Goal: Information Seeking & Learning: Learn about a topic

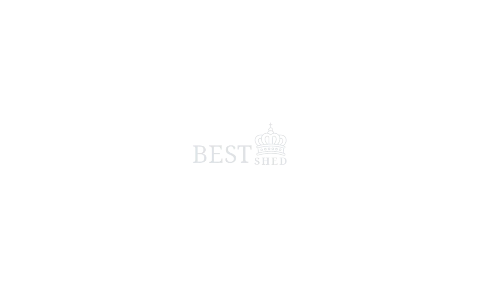
scroll to position [3, 0]
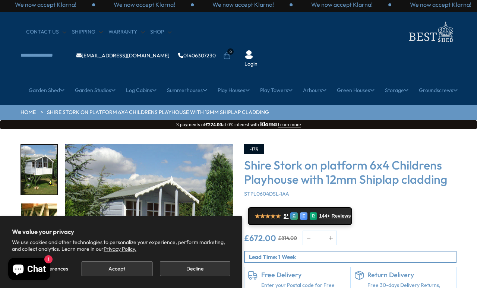
click at [176, 266] on button "Decline" at bounding box center [195, 269] width 70 height 15
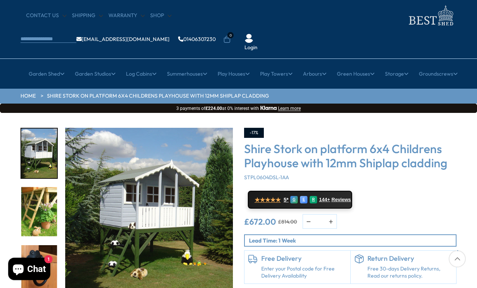
scroll to position [19, 0]
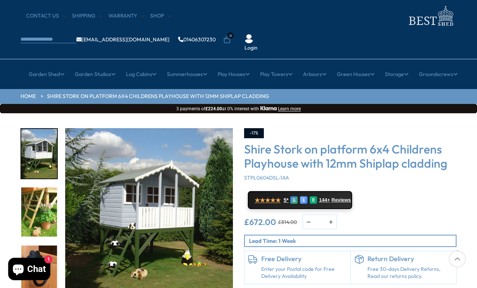
click at [294, 263] on div "-17% Shire Stork on platform 6x4 Childrens Playhouse with 12mm Shiplap cladding…" at bounding box center [351, 220] width 224 height 184
click at [390, 266] on p "Free 30-days Delivery Returns, Read our returns policy." at bounding box center [410, 273] width 85 height 15
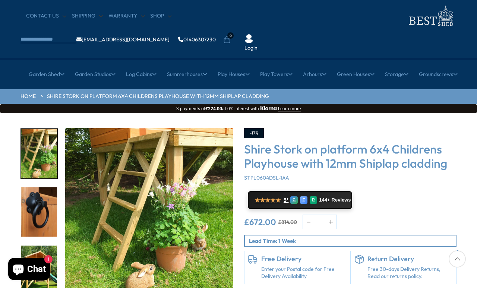
click at [33, 188] on img "3 / 7" at bounding box center [39, 213] width 36 height 50
click at [179, 190] on img "2 / 7" at bounding box center [149, 212] width 168 height 168
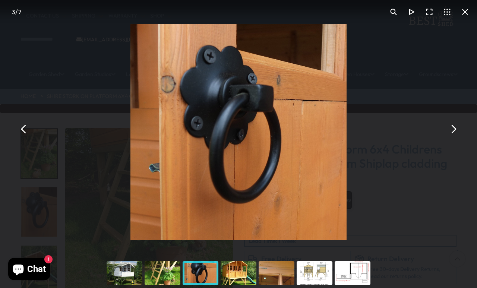
click at [440, 138] on button "You can close this modal content with the ESC key" at bounding box center [454, 129] width 18 height 18
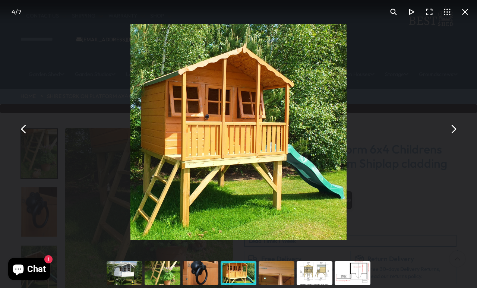
click at [124, 266] on div "You can close this modal content with the ESC key" at bounding box center [125, 273] width 38 height 30
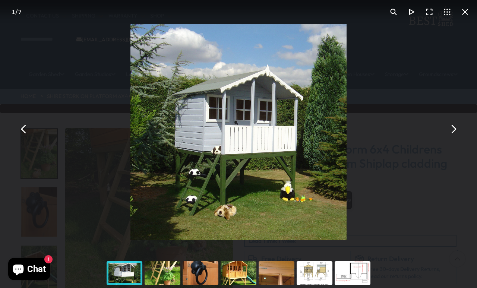
click at [440, 138] on button "You can close this modal content with the ESC key" at bounding box center [454, 129] width 18 height 18
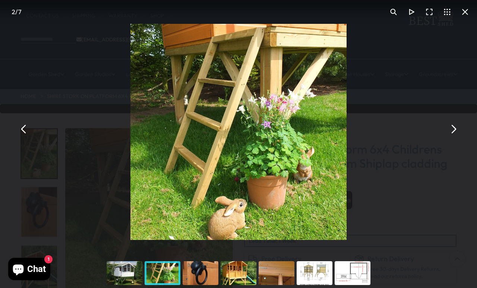
click at [25, 138] on button "You can close this modal content with the ESC key" at bounding box center [24, 129] width 18 height 18
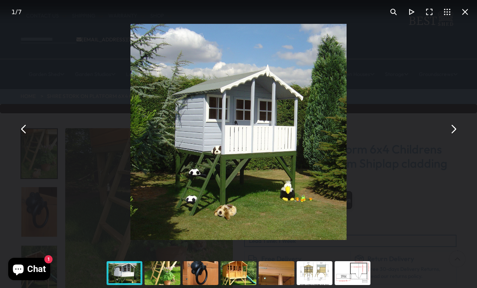
click at [440, 138] on button "You can close this modal content with the ESC key" at bounding box center [454, 129] width 18 height 18
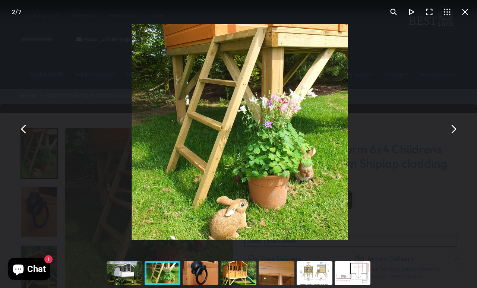
click at [440, 138] on button "You can close this modal content with the ESC key" at bounding box center [454, 129] width 18 height 18
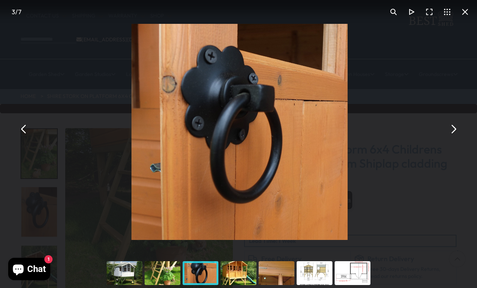
click at [440, 138] on button "You can close this modal content with the ESC key" at bounding box center [454, 129] width 18 height 18
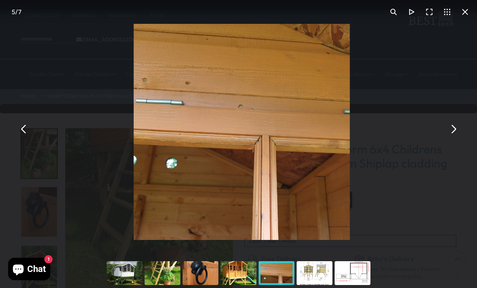
click at [23, 138] on button "You can close this modal content with the ESC key" at bounding box center [24, 129] width 18 height 18
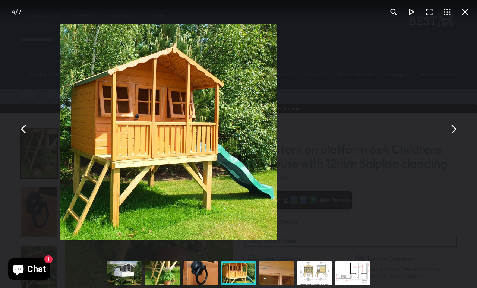
click at [22, 138] on button "You can close this modal content with the ESC key" at bounding box center [24, 129] width 18 height 18
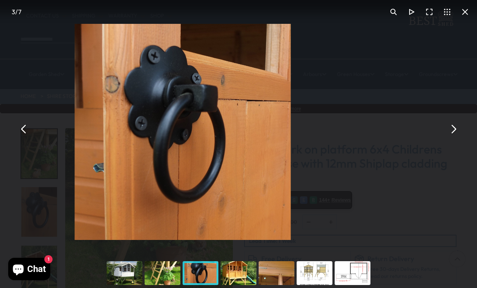
click at [19, 138] on button "You can close this modal content with the ESC key" at bounding box center [24, 129] width 18 height 18
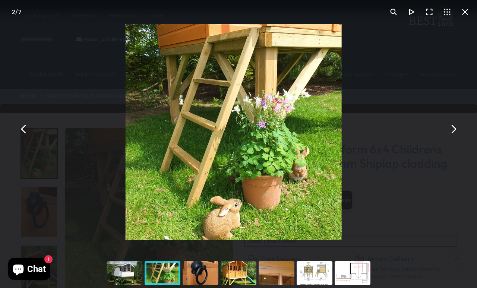
click at [19, 138] on button "You can close this modal content with the ESC key" at bounding box center [24, 129] width 18 height 18
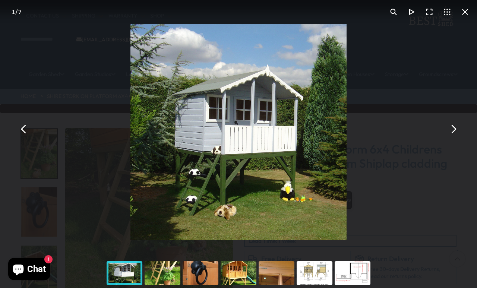
click at [440, 138] on button "You can close this modal content with the ESC key" at bounding box center [454, 129] width 18 height 18
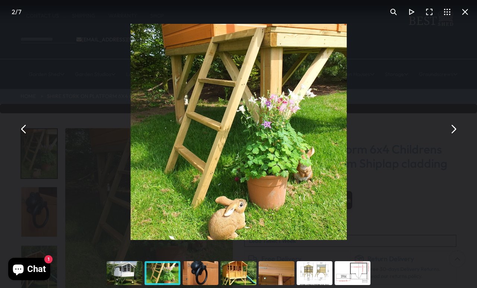
click at [440, 138] on button "You can close this modal content with the ESC key" at bounding box center [454, 129] width 18 height 18
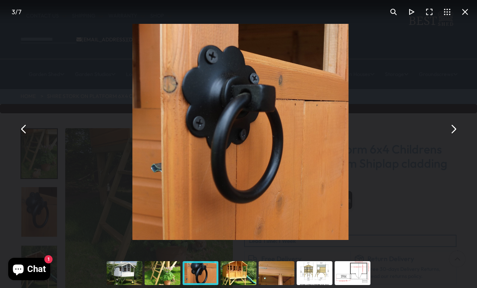
click at [440, 138] on button "You can close this modal content with the ESC key" at bounding box center [454, 129] width 18 height 18
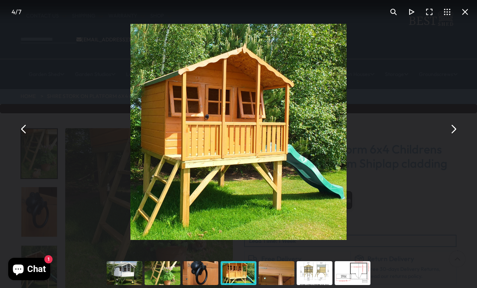
click at [440, 138] on button "You can close this modal content with the ESC key" at bounding box center [454, 129] width 18 height 18
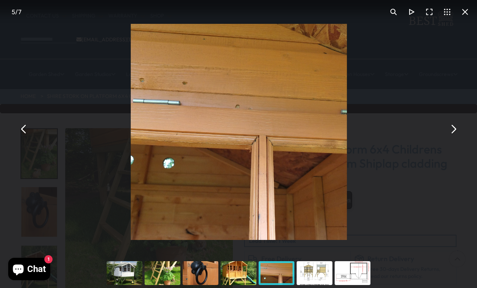
click at [440, 138] on button "You can close this modal content with the ESC key" at bounding box center [454, 129] width 18 height 18
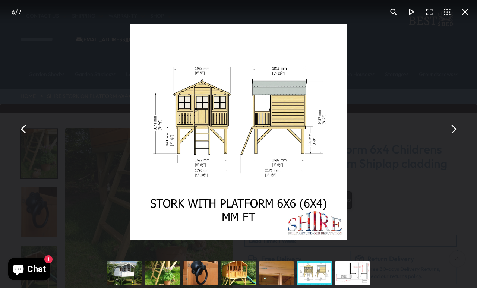
click at [440, 138] on button "You can close this modal content with the ESC key" at bounding box center [454, 129] width 18 height 18
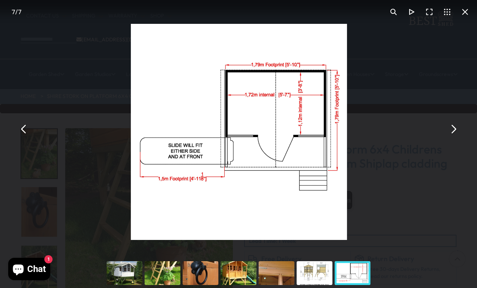
click at [440, 138] on button "You can close this modal content with the ESC key" at bounding box center [454, 129] width 18 height 18
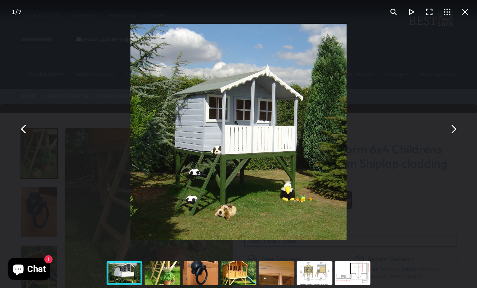
click at [440, 138] on button "You can close this modal content with the ESC key" at bounding box center [454, 129] width 18 height 18
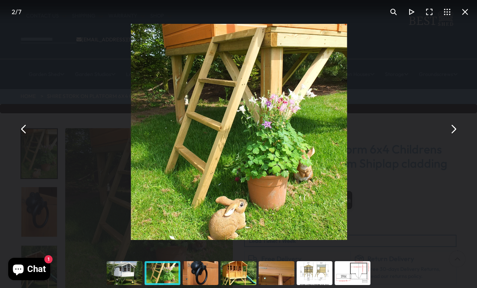
click at [440, 138] on button "You can close this modal content with the ESC key" at bounding box center [454, 129] width 18 height 18
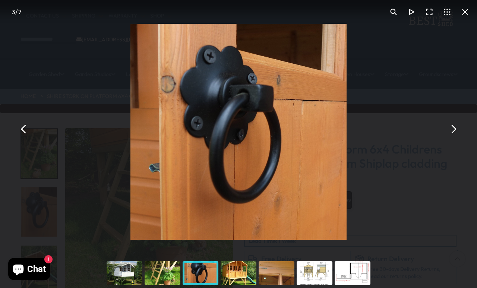
click at [23, 50] on div "Shire Stork on platform 6x4 Childrens Playhouse with 12mm Shiplap cladding - Be…" at bounding box center [238, 129] width 477 height 258
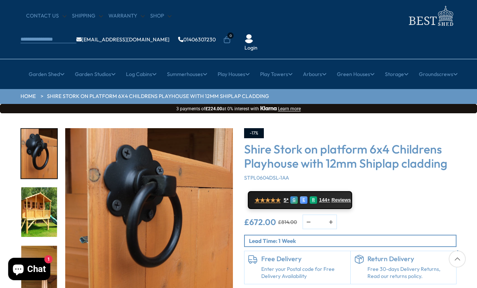
click at [318, 266] on div "-17% Shire Stork on platform 6x4 Childrens Playhouse with 12mm Shiplap cladding…" at bounding box center [351, 220] width 224 height 184
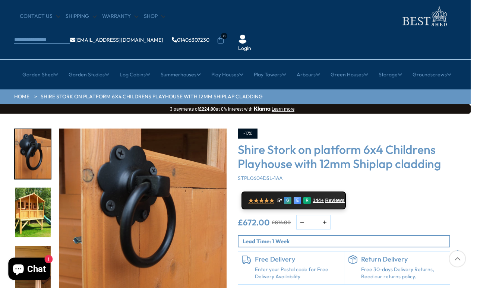
scroll to position [19, 6]
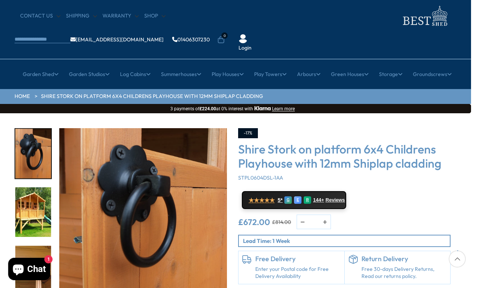
click at [163, 127] on link "Large Play Towers" at bounding box center [182, 133] width 45 height 13
